Goal: Task Accomplishment & Management: Use online tool/utility

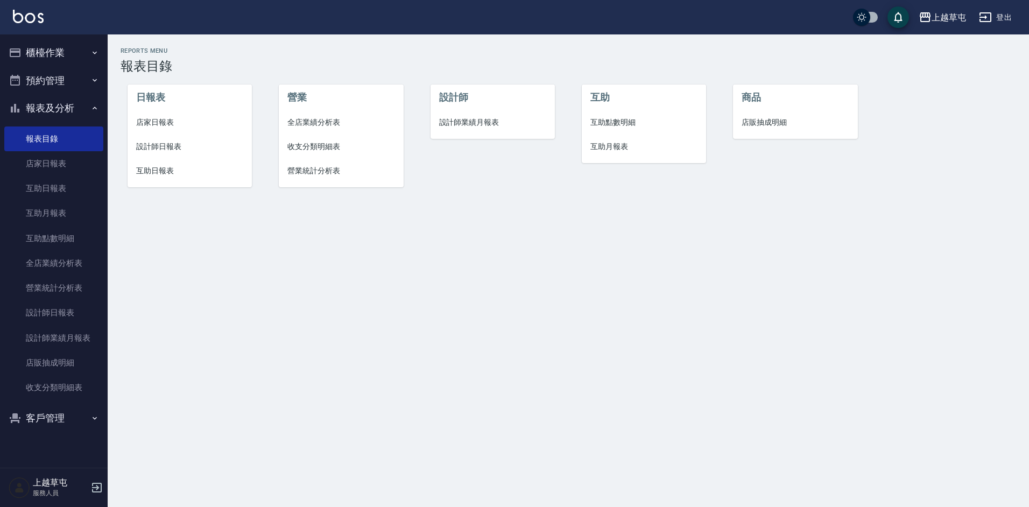
drag, startPoint x: 60, startPoint y: 50, endPoint x: 54, endPoint y: 51, distance: 5.4
click at [60, 50] on button "櫃檯作業" at bounding box center [53, 53] width 99 height 28
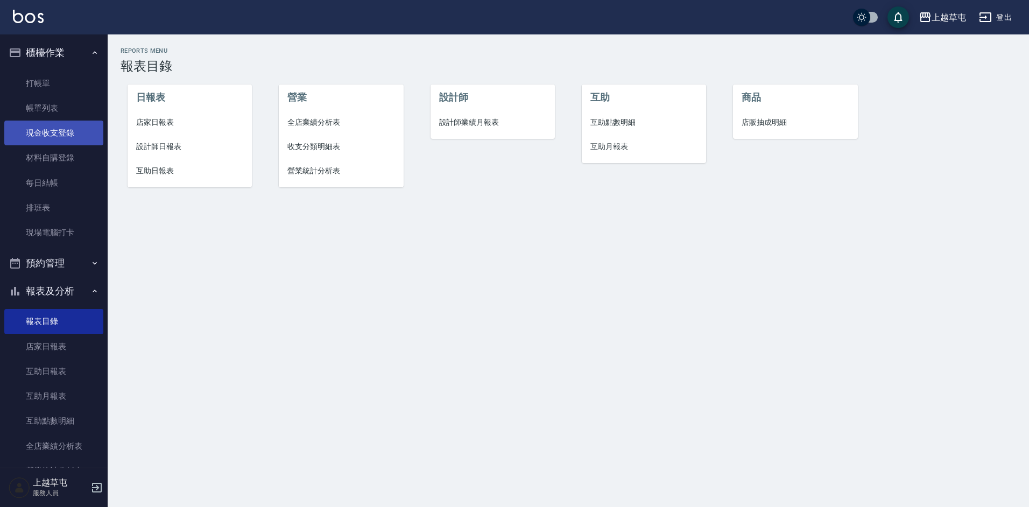
click at [48, 132] on link "現金收支登錄" at bounding box center [53, 133] width 99 height 25
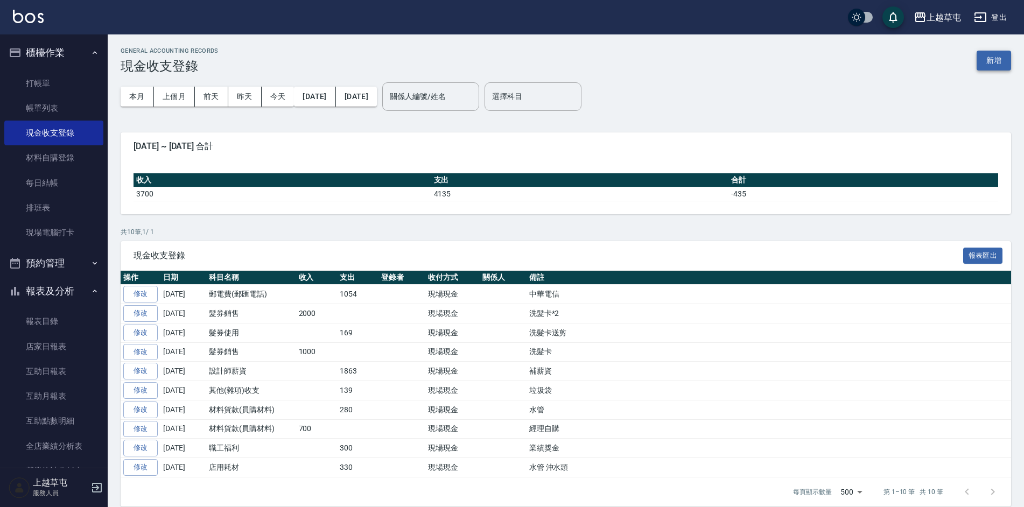
click at [1000, 60] on button "新增" at bounding box center [994, 61] width 34 height 20
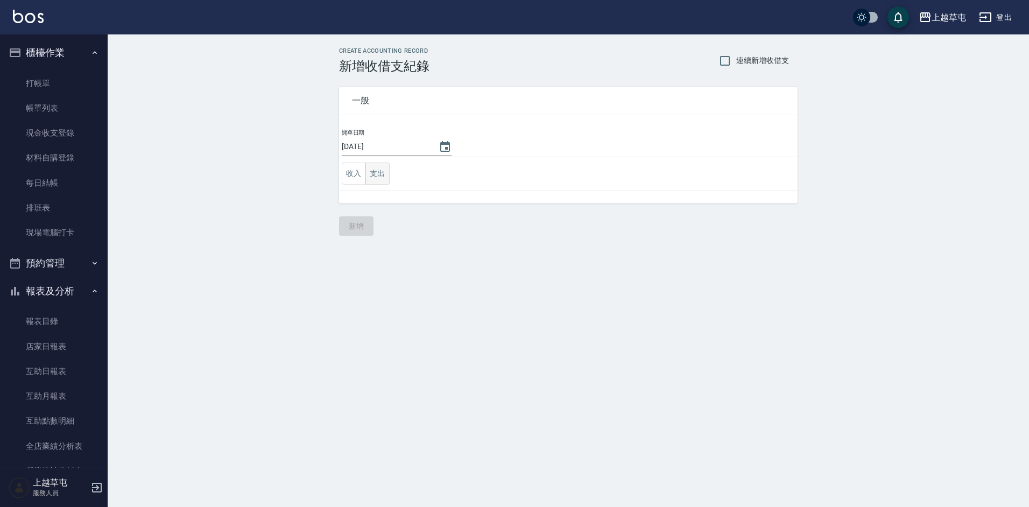
click at [383, 181] on button "支出" at bounding box center [378, 174] width 24 height 22
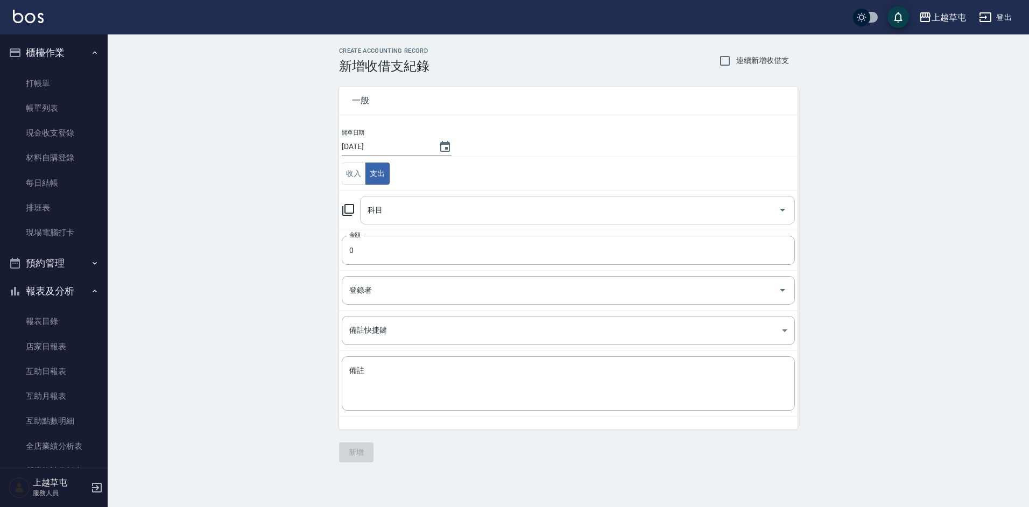
click at [397, 206] on input "科目" at bounding box center [569, 210] width 409 height 19
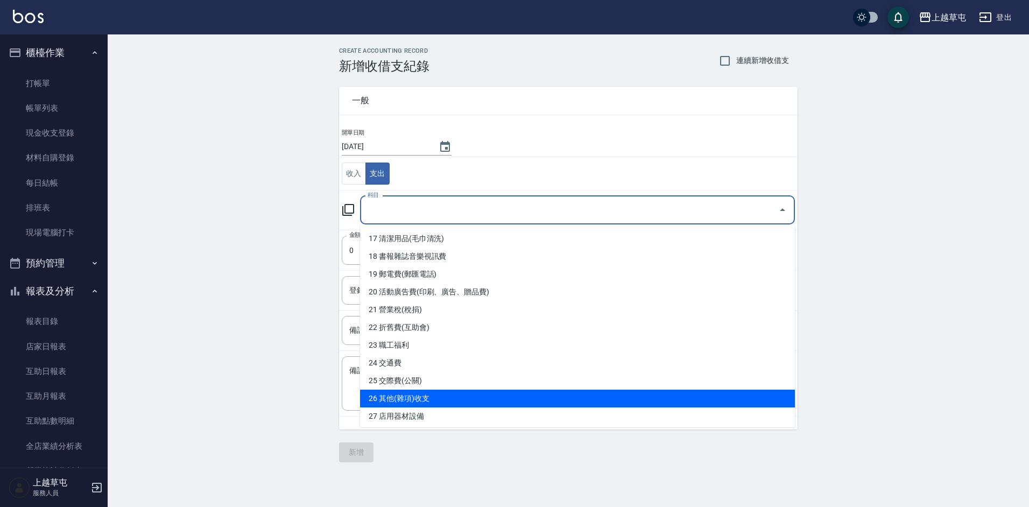
scroll to position [265, 0]
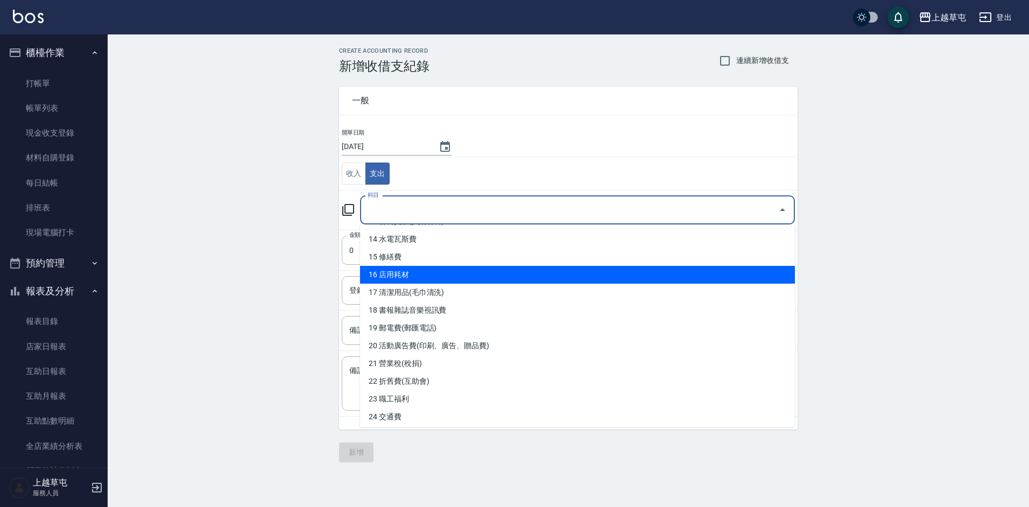
click at [432, 273] on li "16 店用耗材" at bounding box center [577, 275] width 435 height 18
type input "16 店用耗材"
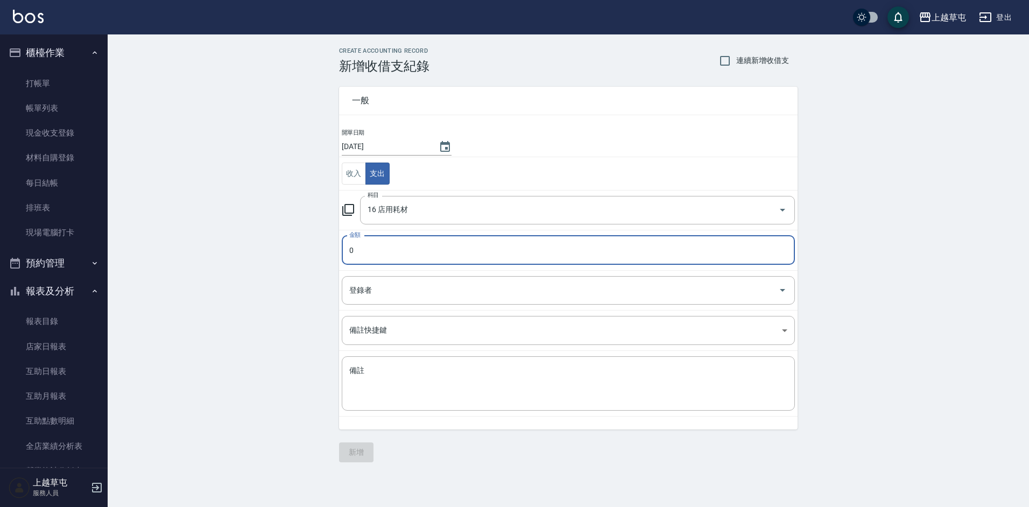
click at [414, 260] on input "0" at bounding box center [568, 250] width 453 height 29
type input "39"
click at [421, 384] on textarea "備註" at bounding box center [568, 384] width 438 height 37
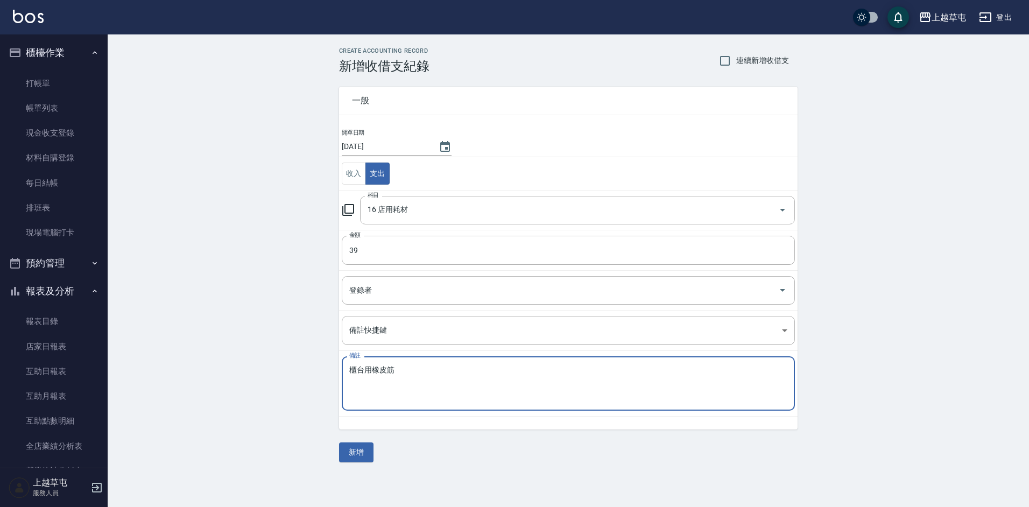
click at [372, 370] on textarea "櫃台用橡皮筋" at bounding box center [568, 384] width 438 height 37
type textarea "櫃台用的橡皮筋"
click at [355, 458] on button "新增" at bounding box center [356, 453] width 34 height 20
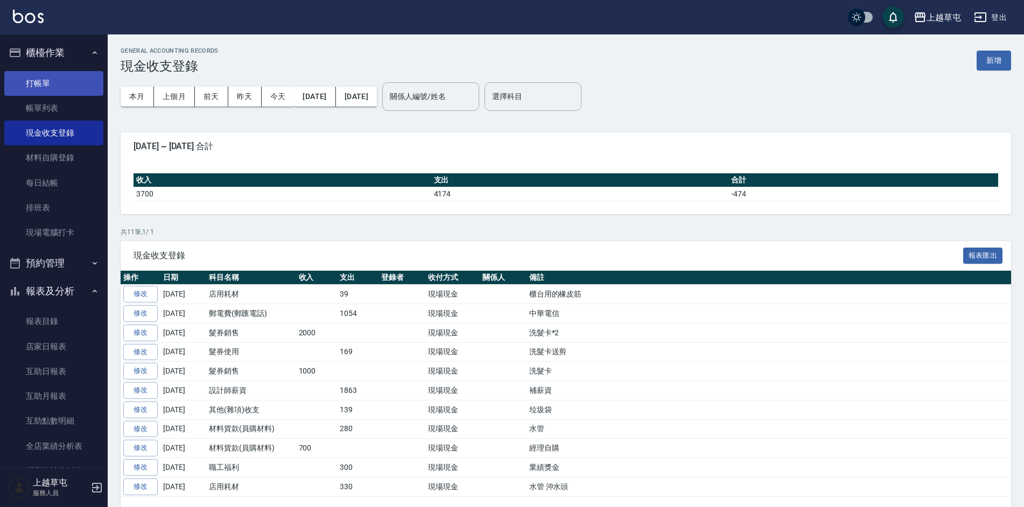
drag, startPoint x: 43, startPoint y: 80, endPoint x: 113, endPoint y: 82, distance: 70.6
click at [43, 80] on link "打帳單" at bounding box center [53, 83] width 99 height 25
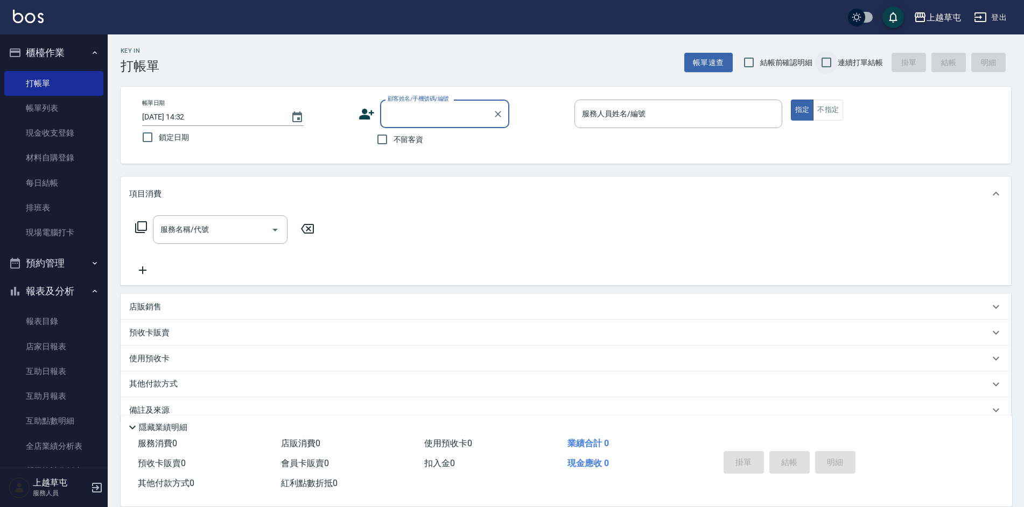
click at [829, 61] on input "連續打單結帳" at bounding box center [826, 62] width 23 height 23
checkbox input "true"
click at [386, 141] on input "不留客資" at bounding box center [382, 139] width 23 height 23
checkbox input "true"
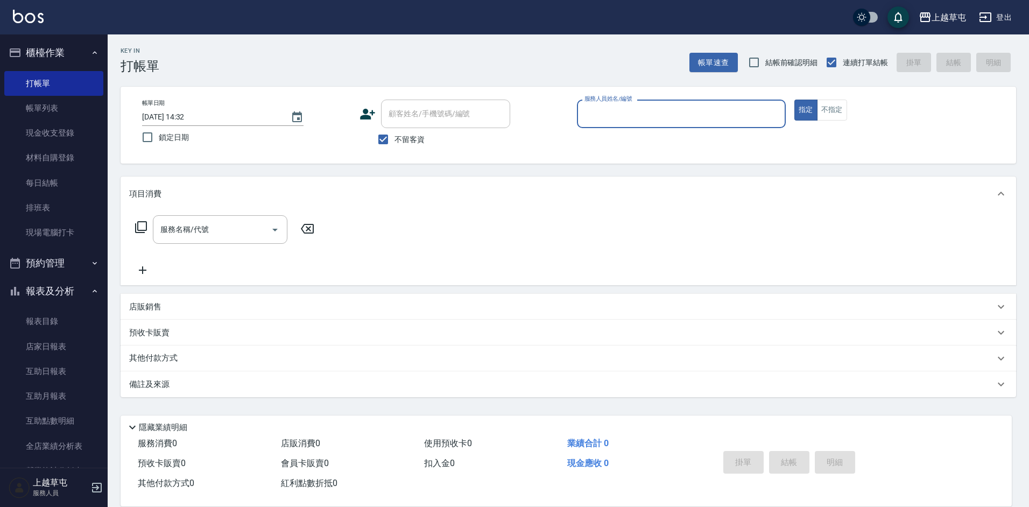
click at [688, 124] on div "服務人員姓名/編號" at bounding box center [681, 114] width 209 height 29
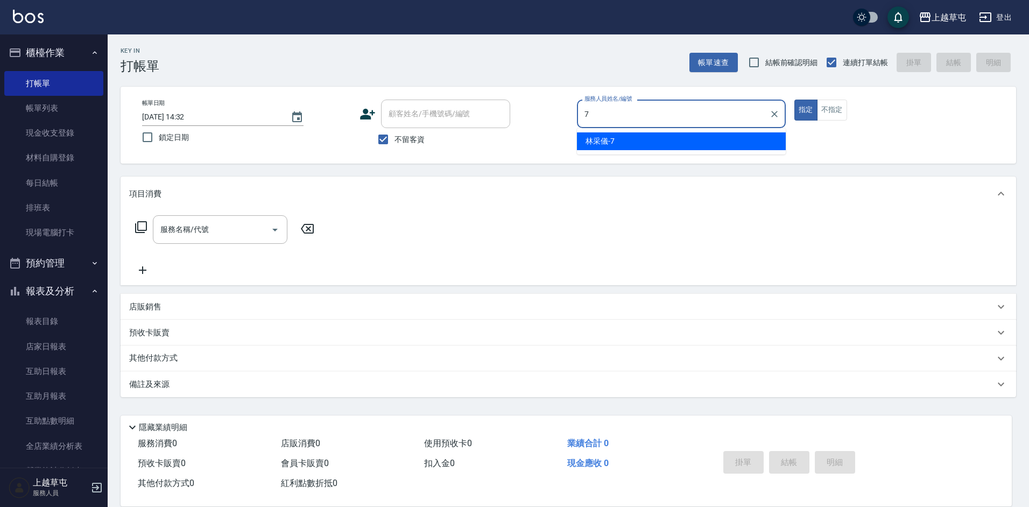
type input "[PERSON_NAME]-7"
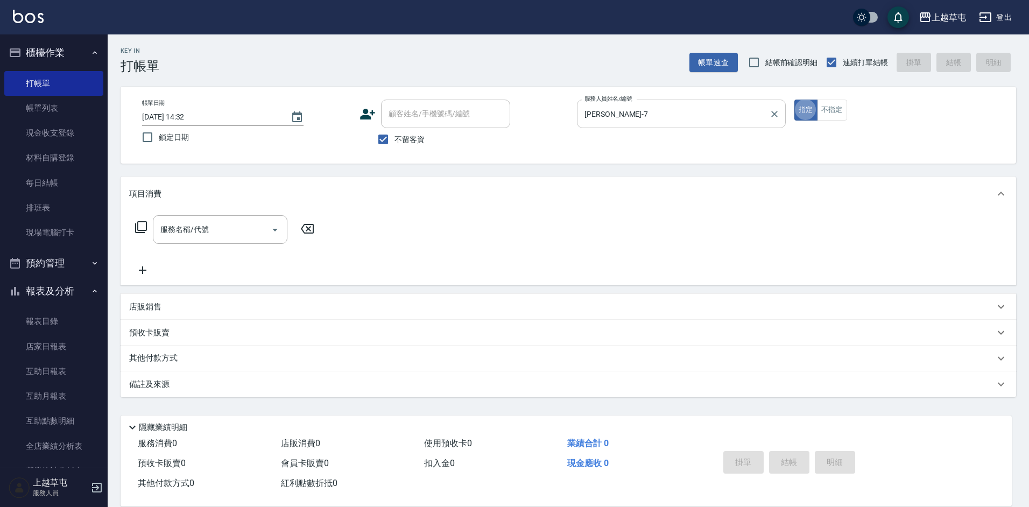
type button "true"
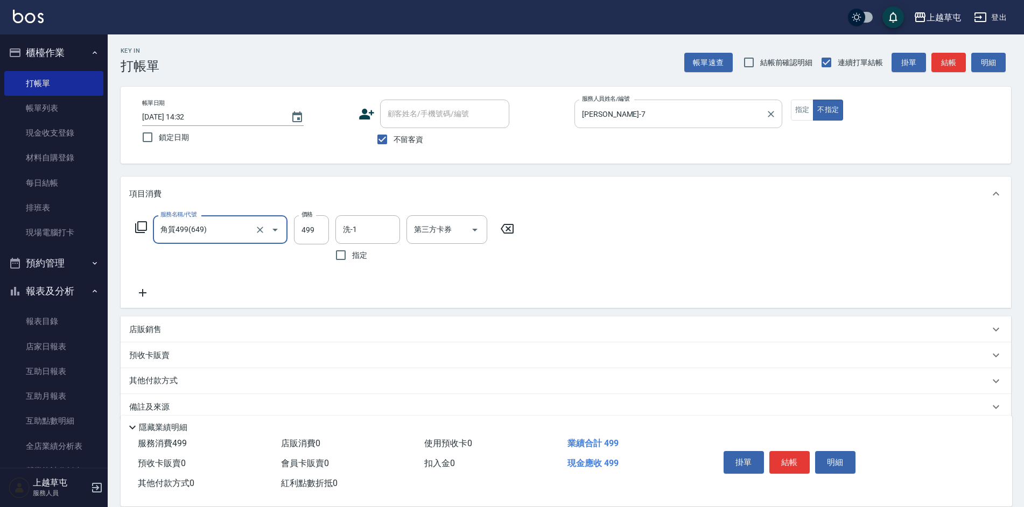
type input "角質499(649)"
type input "[PERSON_NAME]-39"
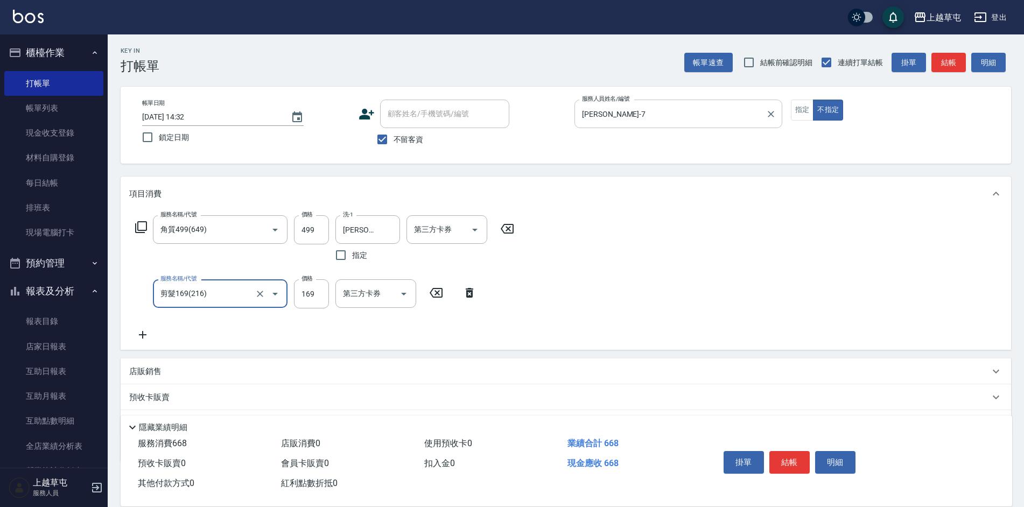
type input "剪髮169(216)"
type input "200"
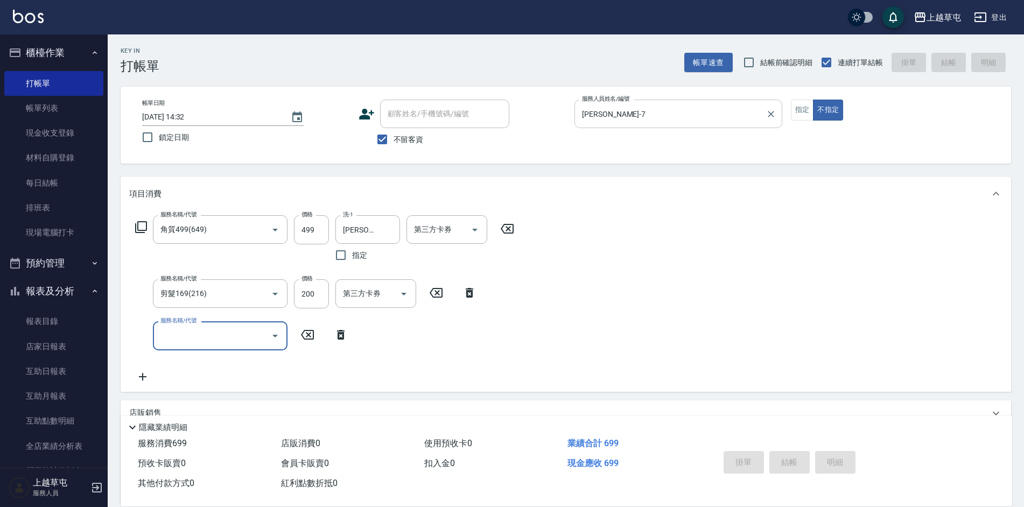
type input "[DATE] 14:34"
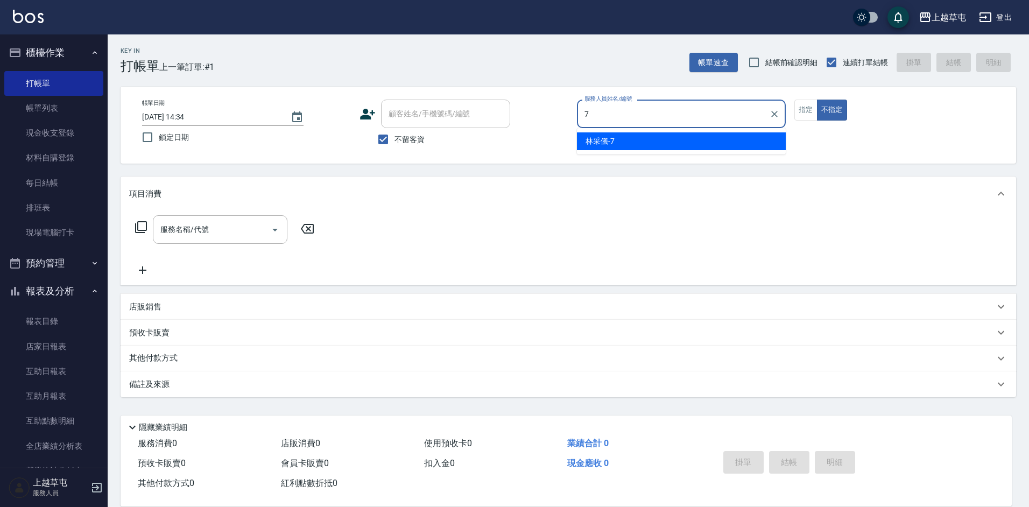
type input "[PERSON_NAME]-7"
type button "false"
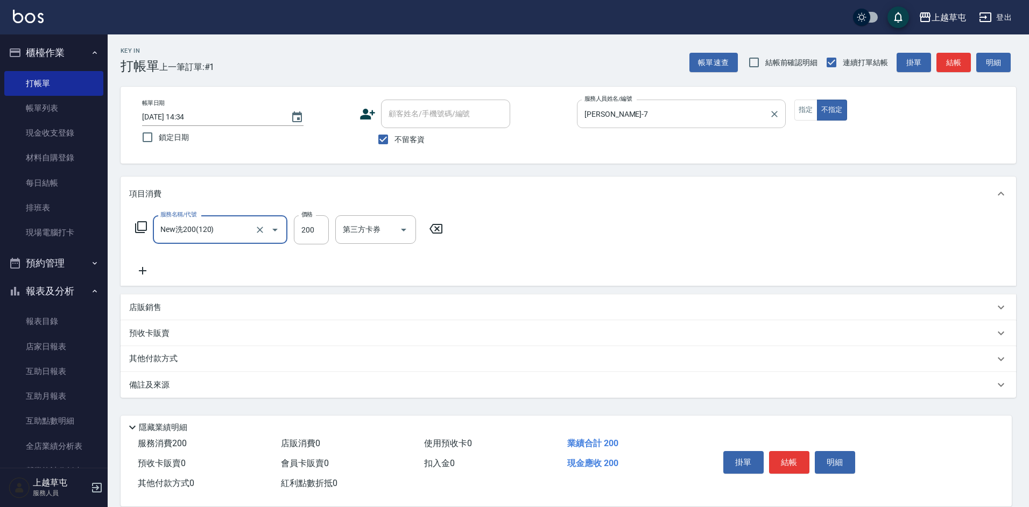
type input "New洗200(120)"
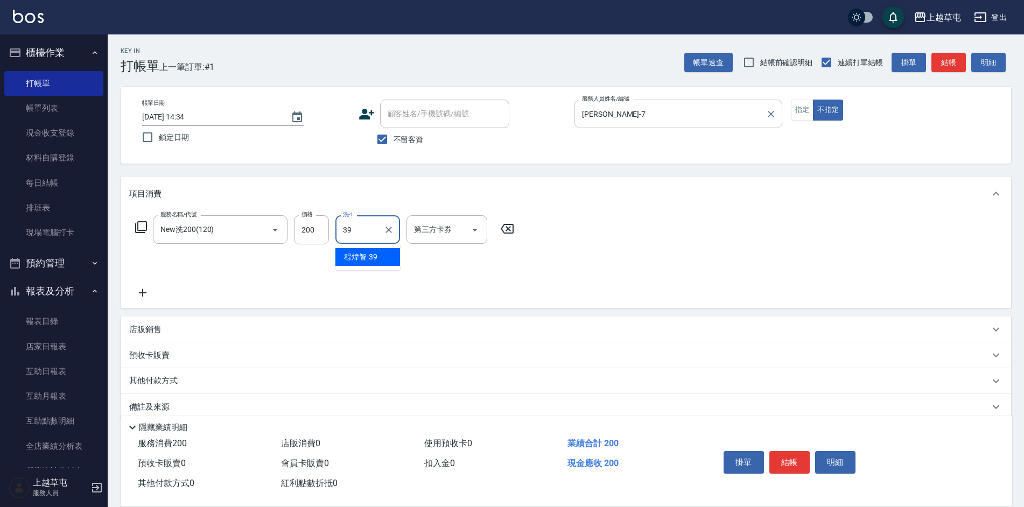
type input "[PERSON_NAME]-39"
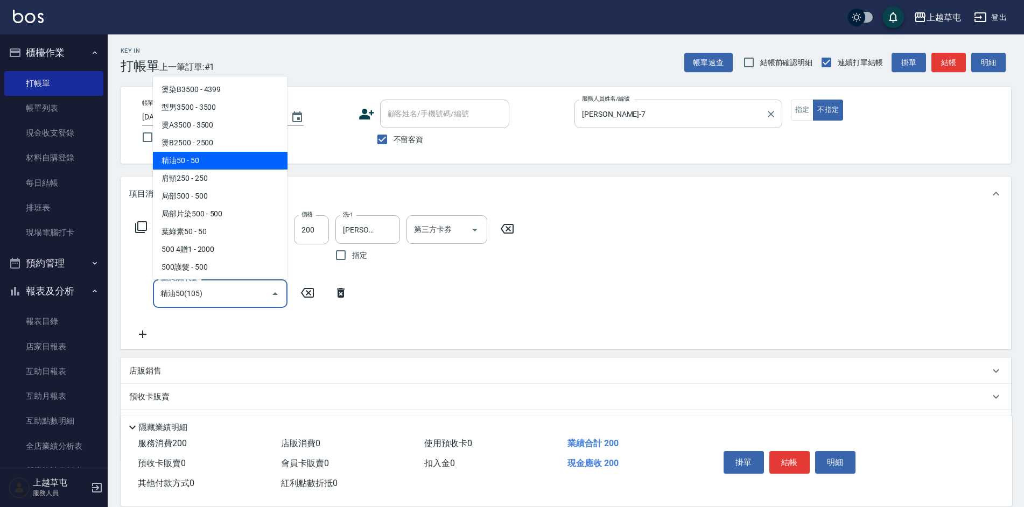
type input "精油50(105)"
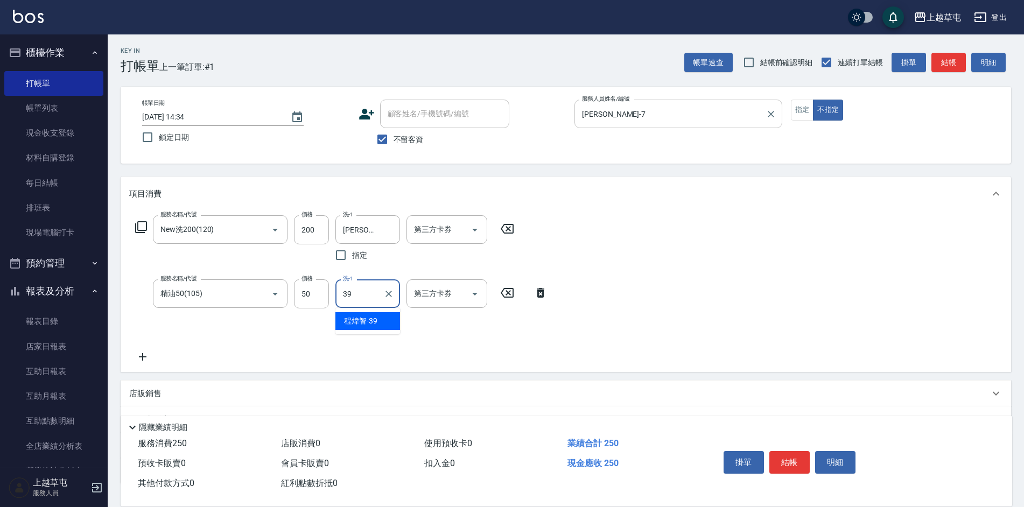
type input "[PERSON_NAME]-39"
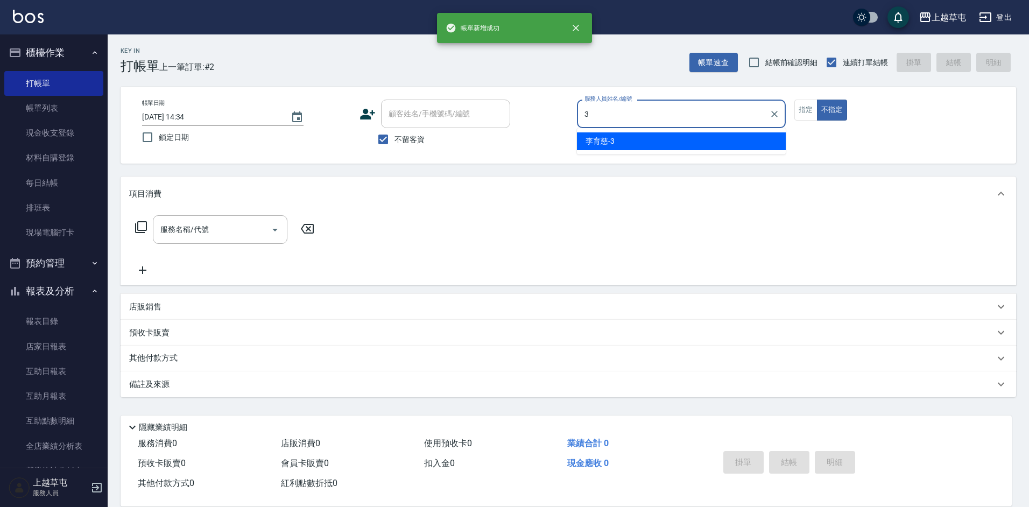
type input "[PERSON_NAME]-3"
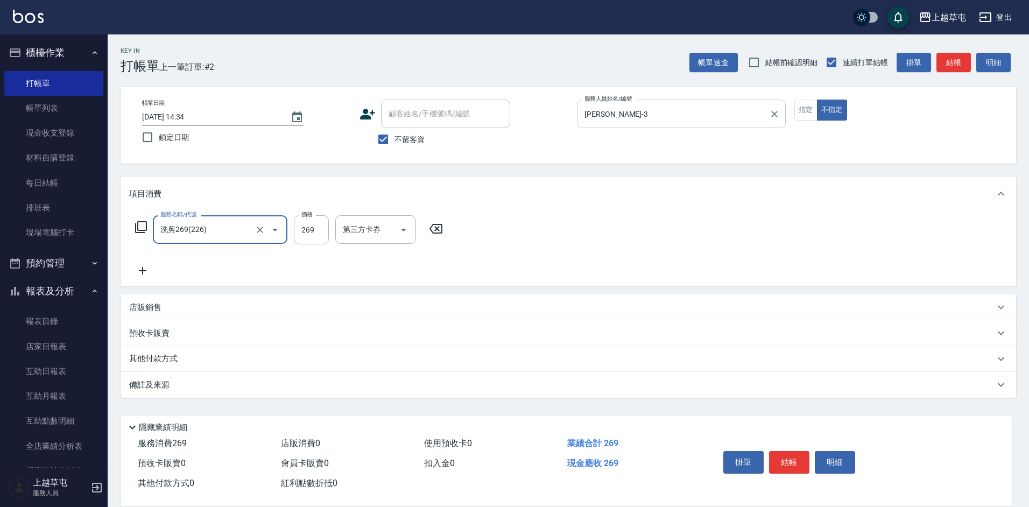
type input "洗剪269(226)"
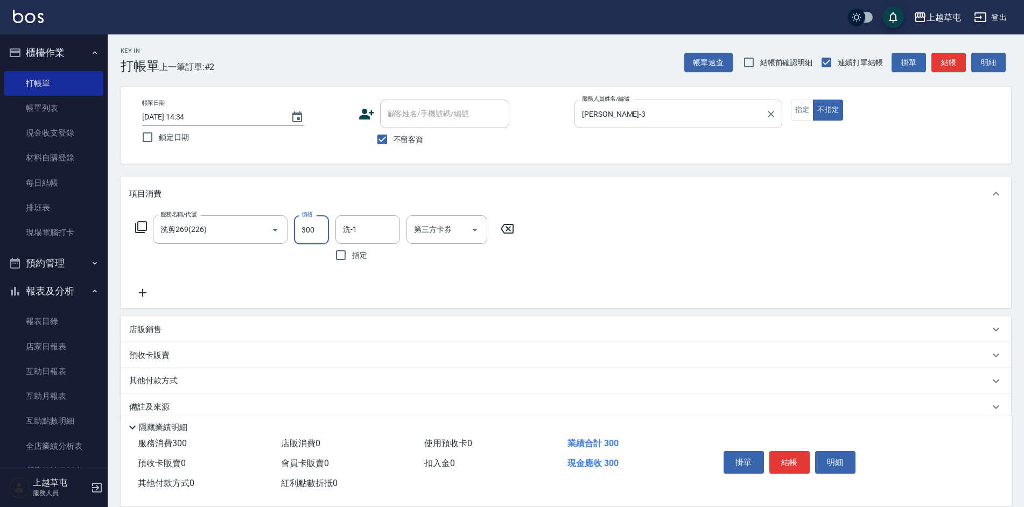
type input "300"
type input "[PERSON_NAME]-39"
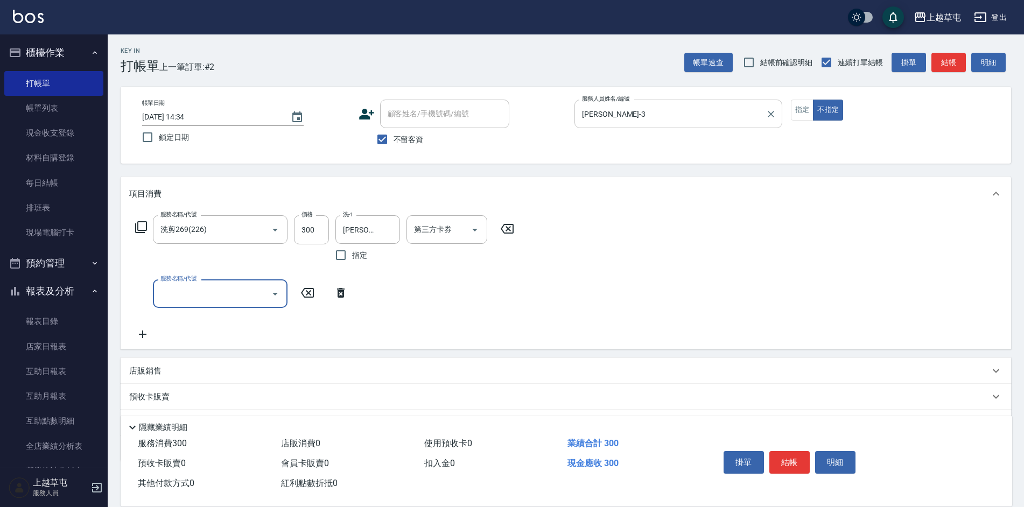
type input "1"
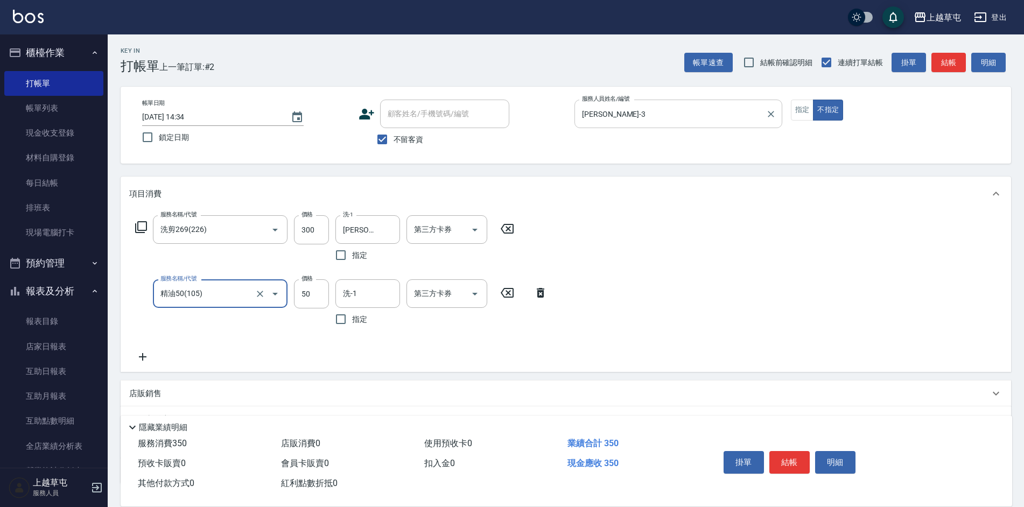
type input "精油50(105)"
type input "[PERSON_NAME]-39"
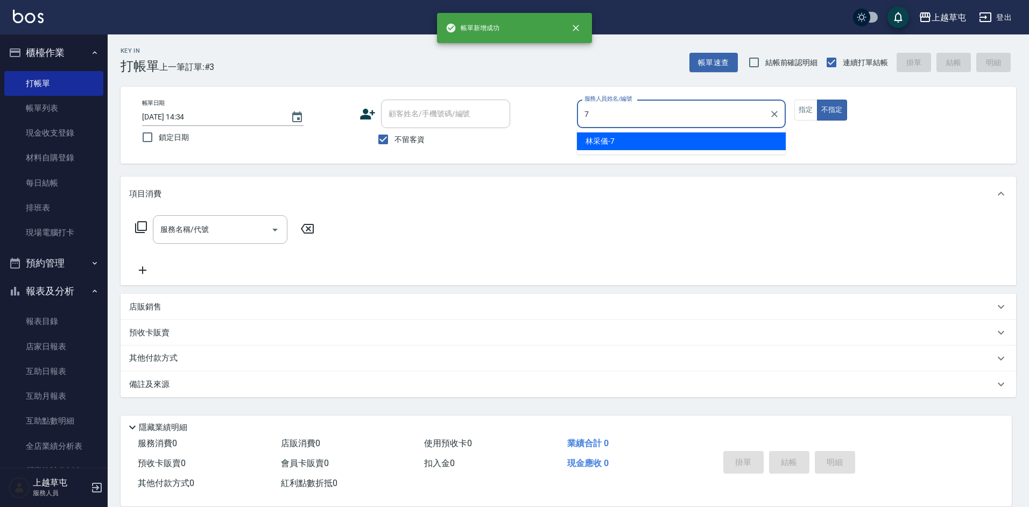
type input "[PERSON_NAME]-7"
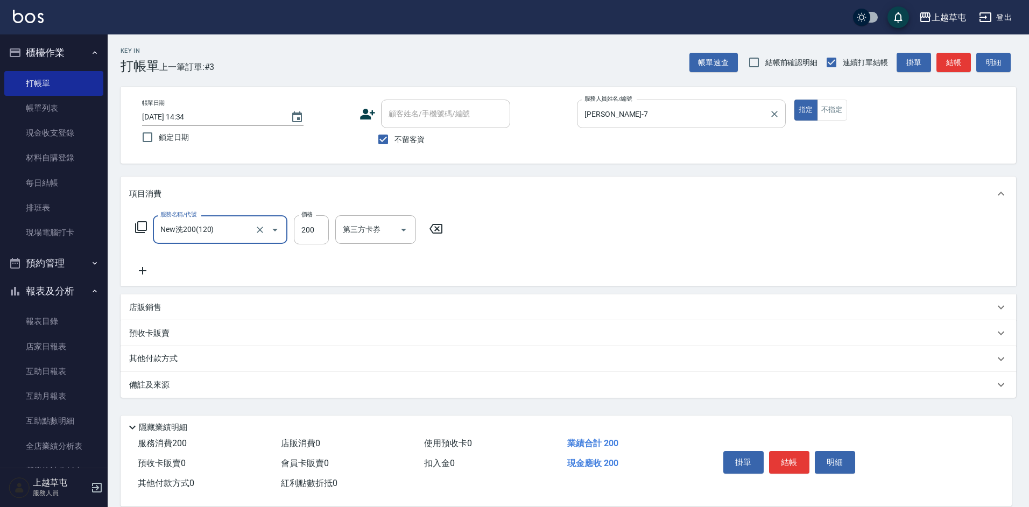
type input "New洗200(120)"
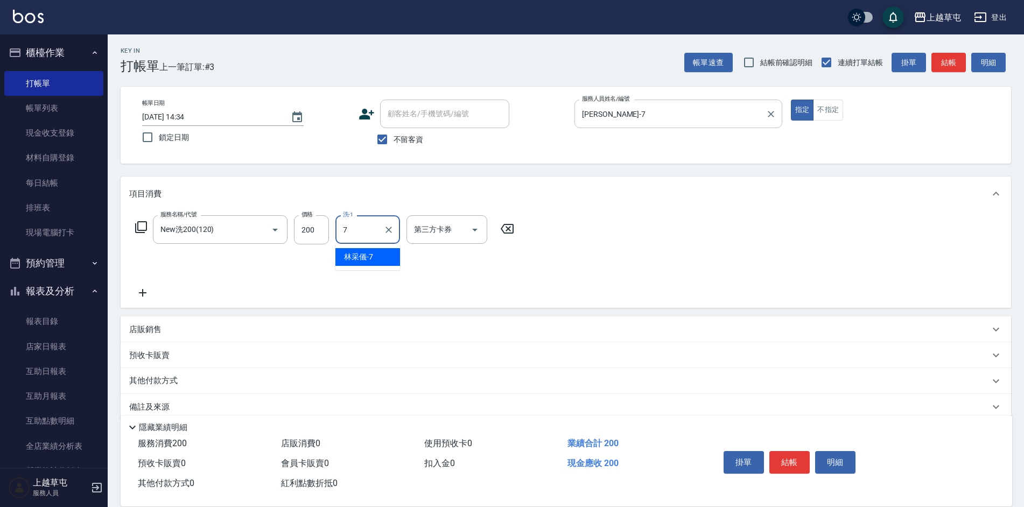
type input "[PERSON_NAME]-7"
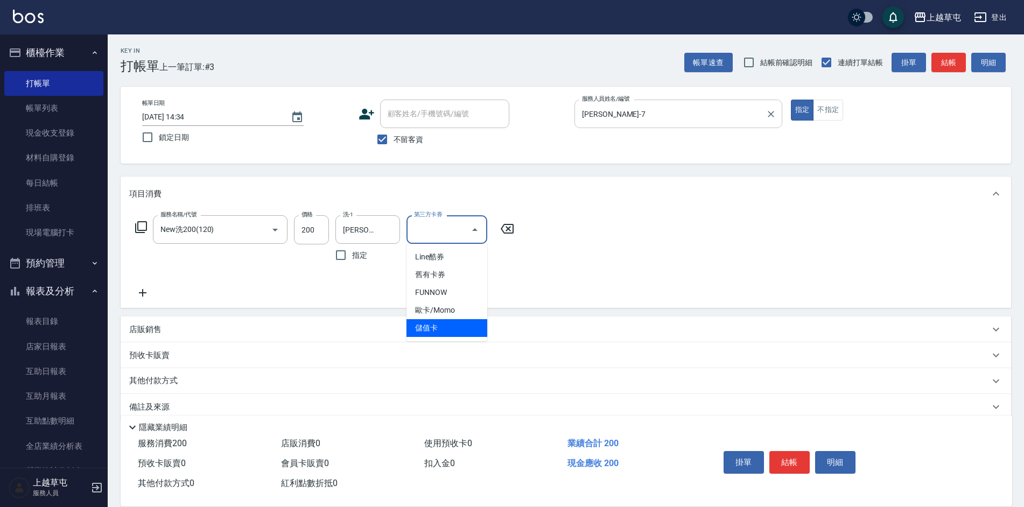
type input "儲值卡"
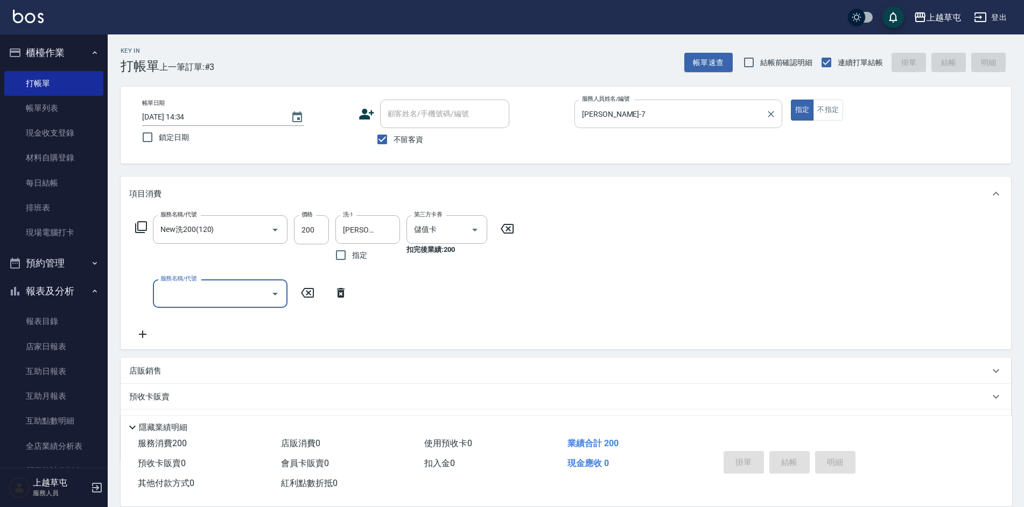
type input "[DATE] 14:35"
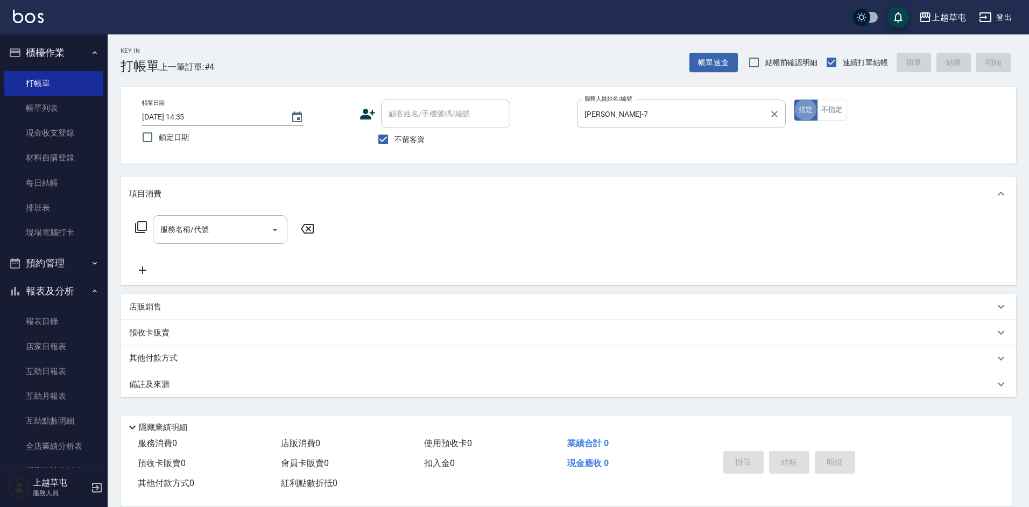
click at [629, 97] on label "服務人員姓名/編號" at bounding box center [608, 99] width 47 height 8
click at [629, 104] on input "[PERSON_NAME]-7" at bounding box center [673, 113] width 183 height 19
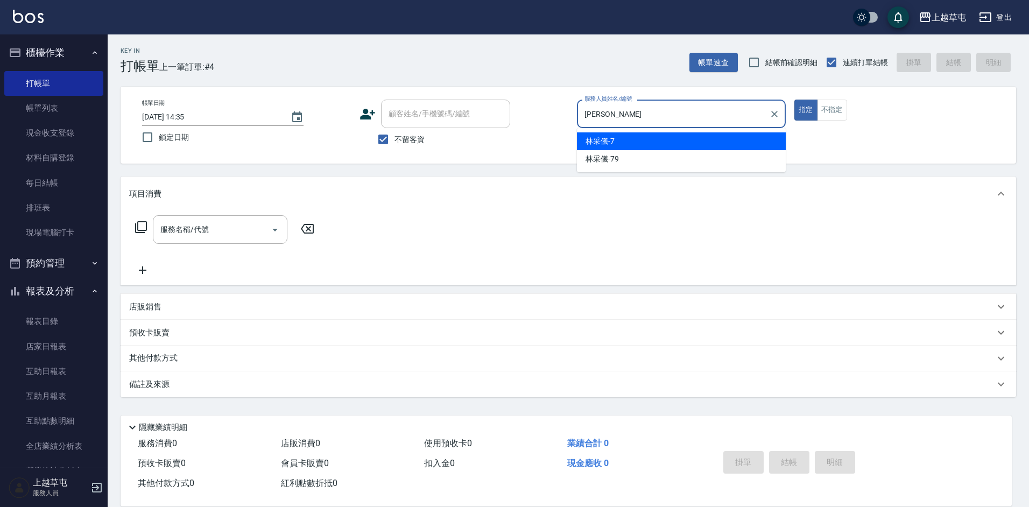
type input "林"
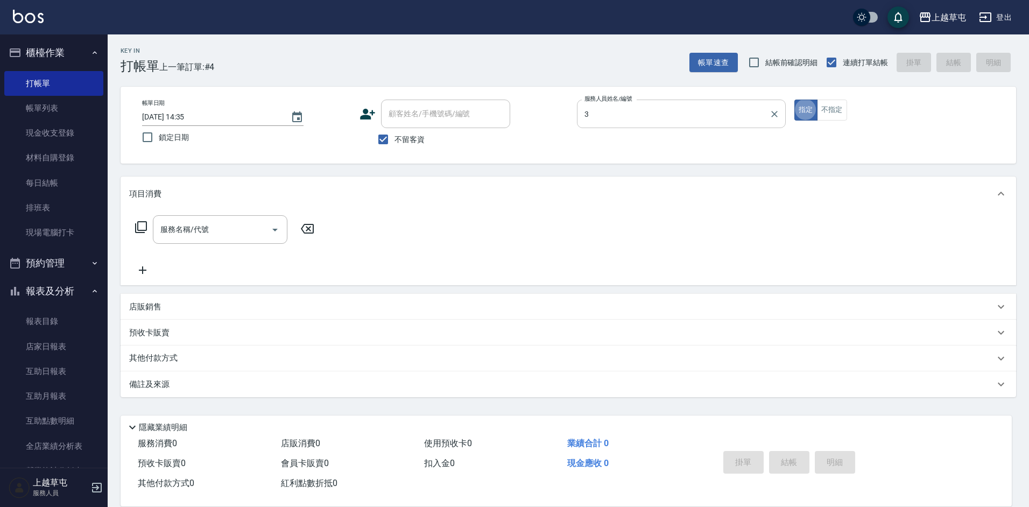
type input "[PERSON_NAME]-3"
type input "2"
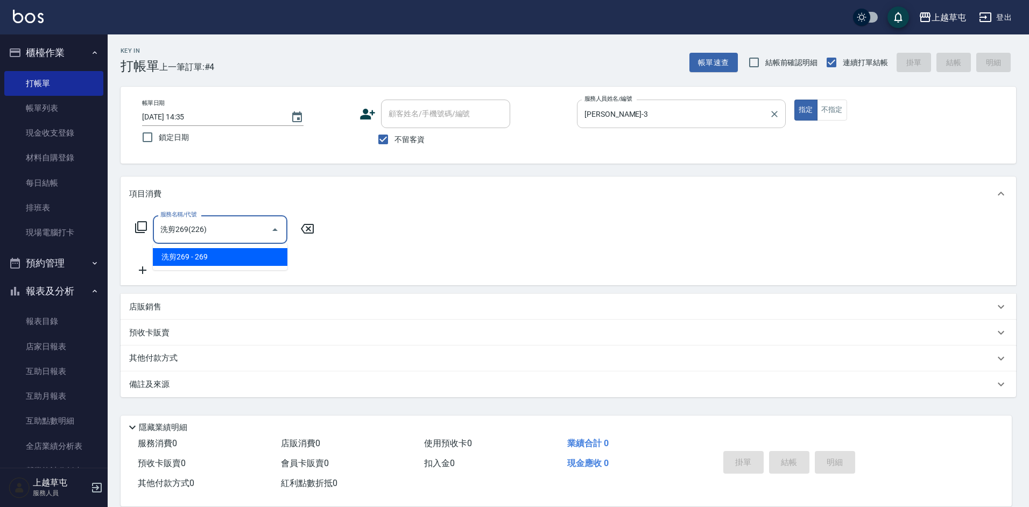
type input "洗剪269(226)"
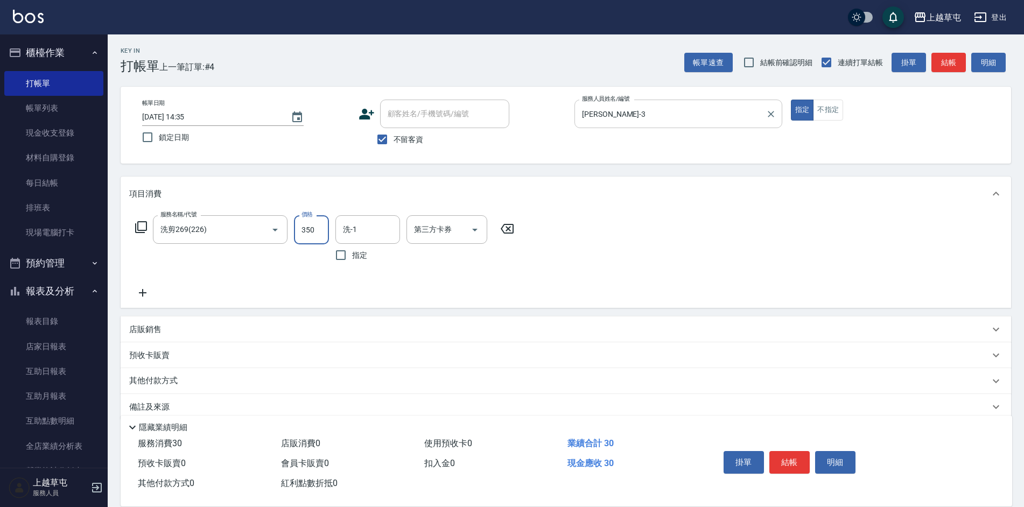
type input "350"
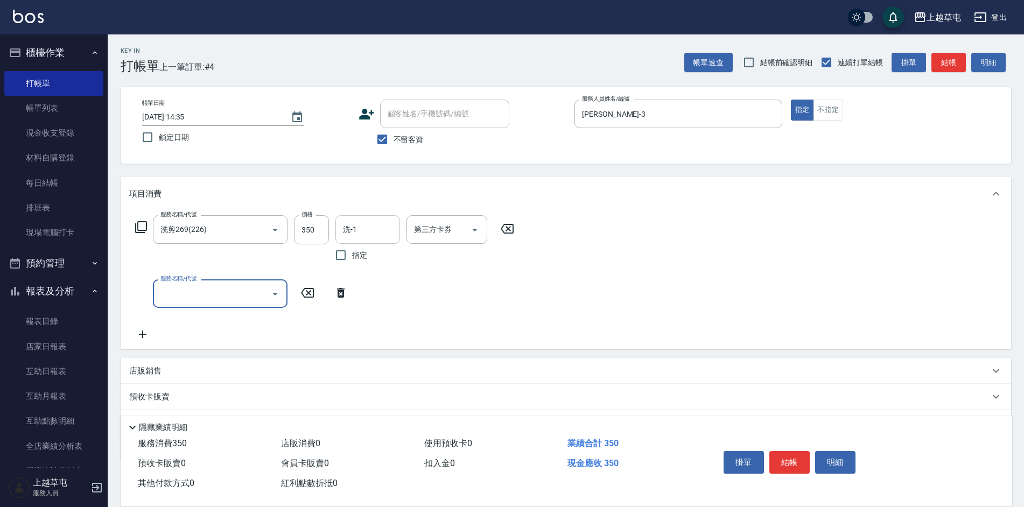
click at [368, 231] on input "洗-1" at bounding box center [367, 229] width 55 height 19
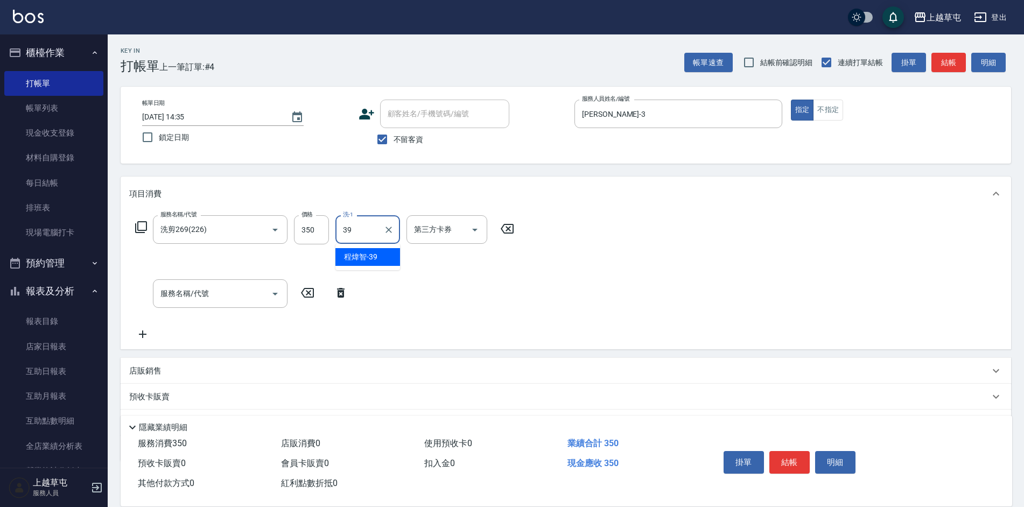
type input "[PERSON_NAME]-39"
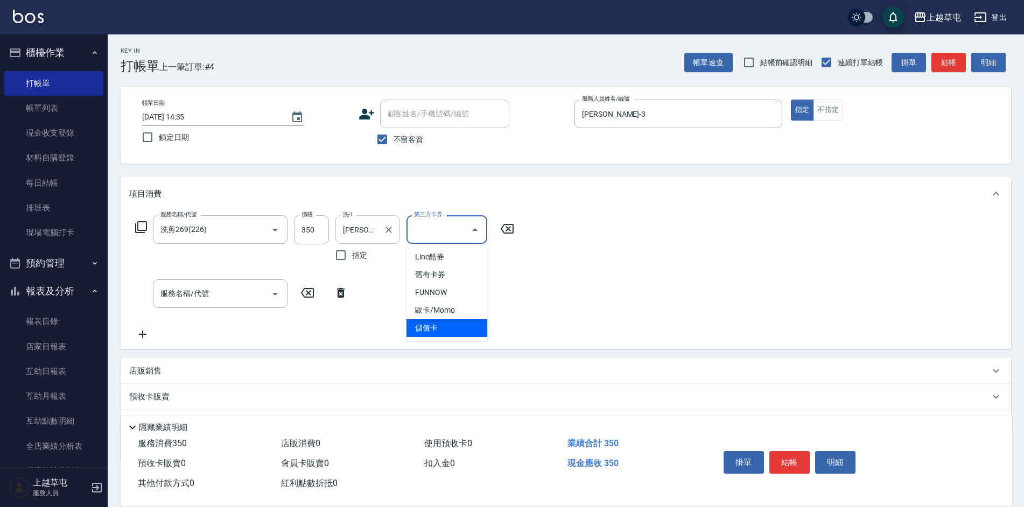
type input "儲值卡"
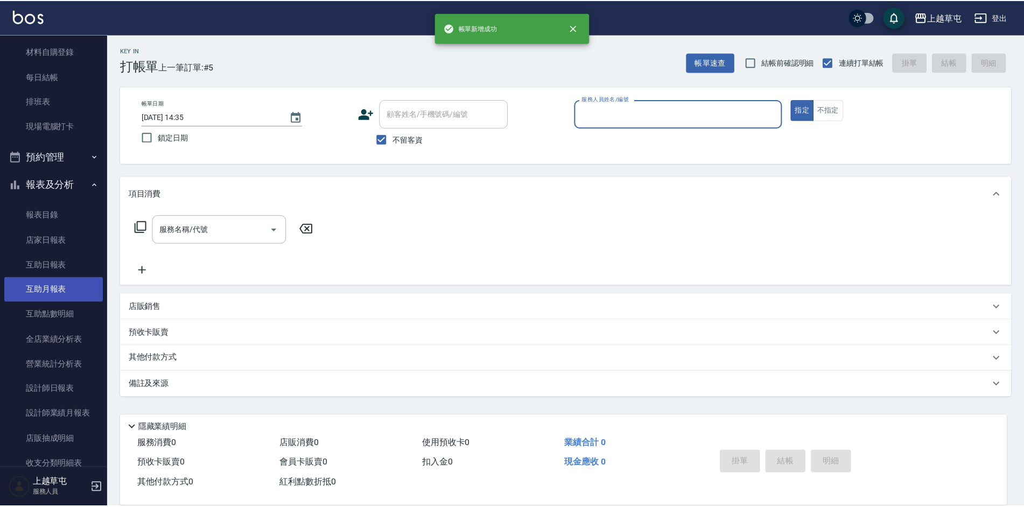
scroll to position [108, 0]
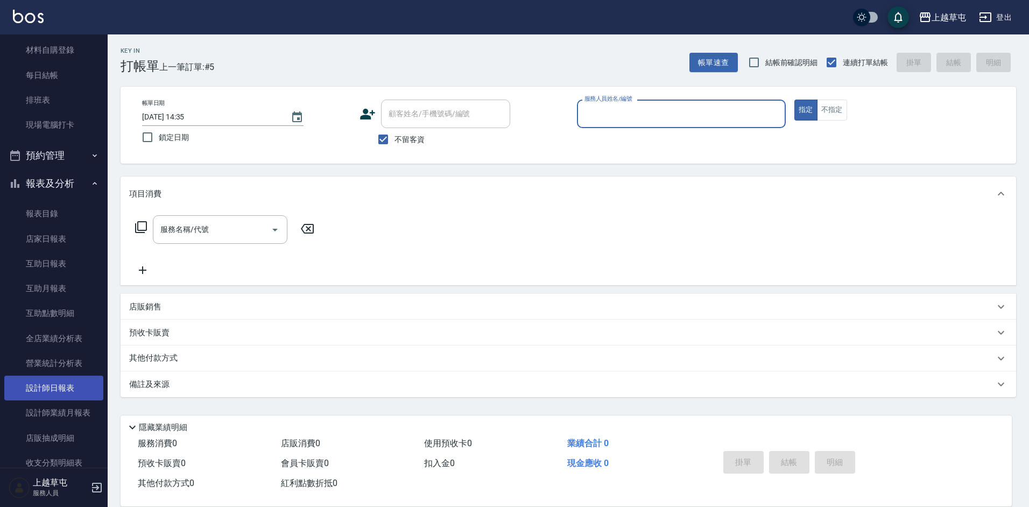
click at [45, 382] on link "設計師日報表" at bounding box center [53, 388] width 99 height 25
